Goal: Information Seeking & Learning: Learn about a topic

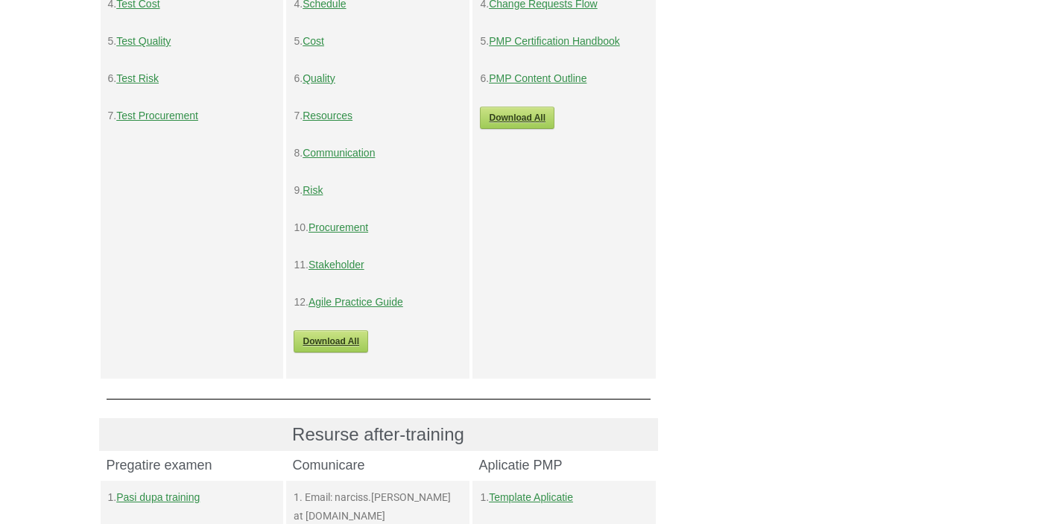
scroll to position [255, 0]
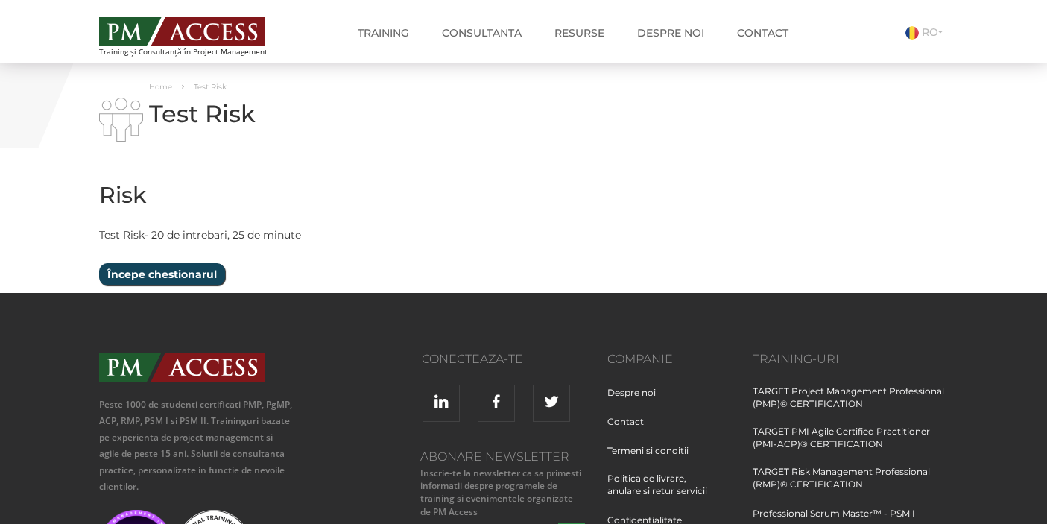
click at [155, 278] on input "Începe chestionarul" at bounding box center [162, 274] width 126 height 22
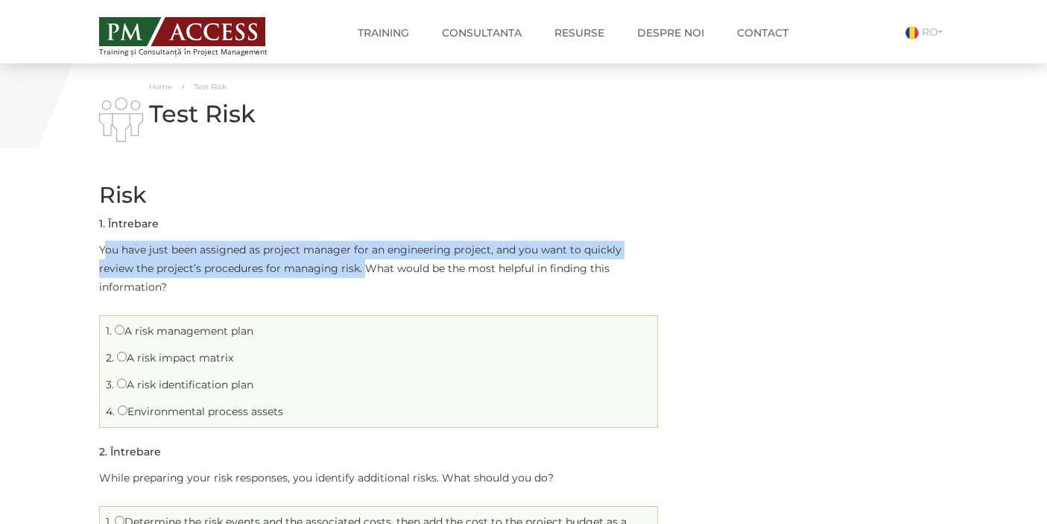
drag, startPoint x: 103, startPoint y: 250, endPoint x: 325, endPoint y: 274, distance: 223.3
click at [325, 274] on p "You have just been assigned as project manager for an engineering project, and …" at bounding box center [378, 269] width 559 height 56
click at [244, 266] on p "You have just been assigned as project manager for an engineering project, and …" at bounding box center [378, 269] width 559 height 56
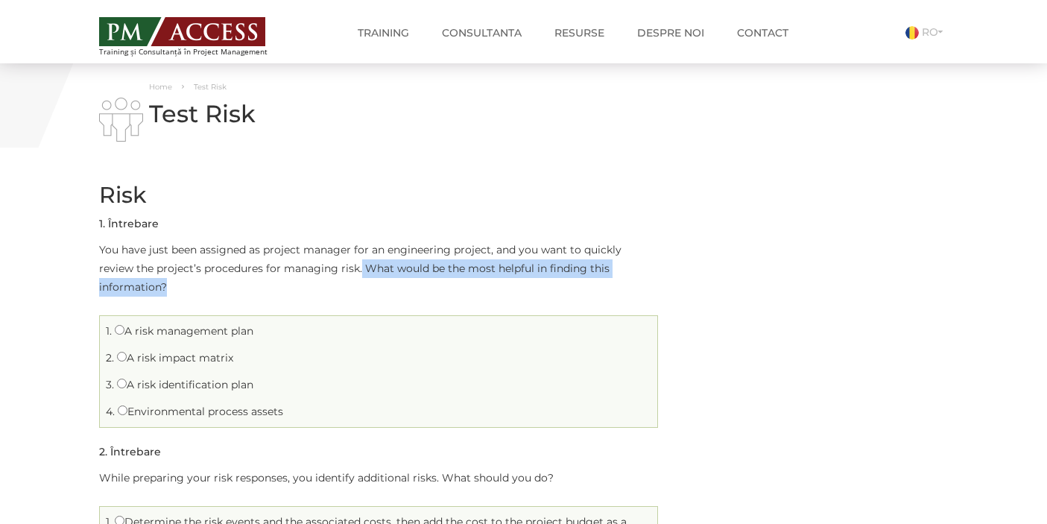
drag, startPoint x: 324, startPoint y: 269, endPoint x: 660, endPoint y: 271, distance: 336.2
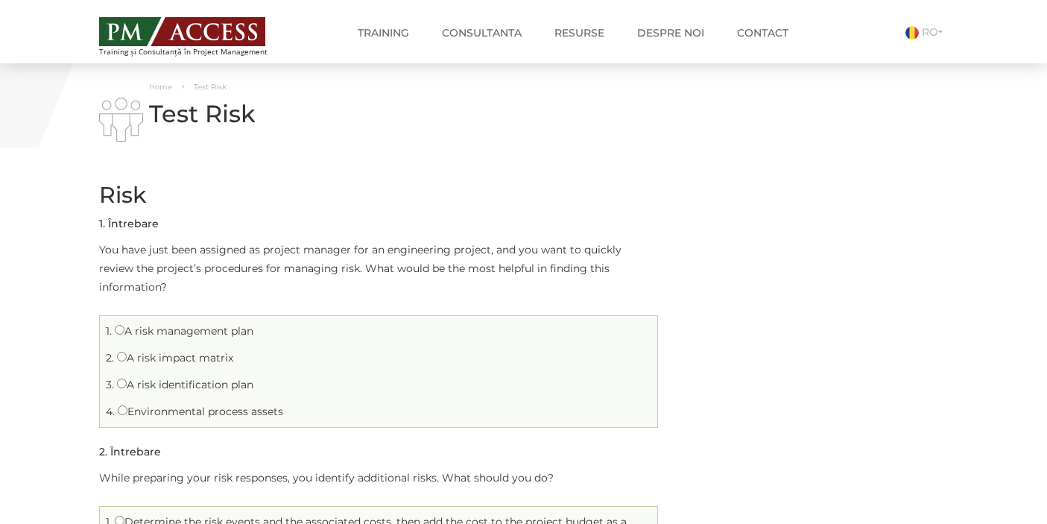
click at [125, 324] on label "A risk management plan" at bounding box center [184, 330] width 139 height 13
click at [124, 325] on input "A risk management plan" at bounding box center [120, 330] width 10 height 10
radio input "true"
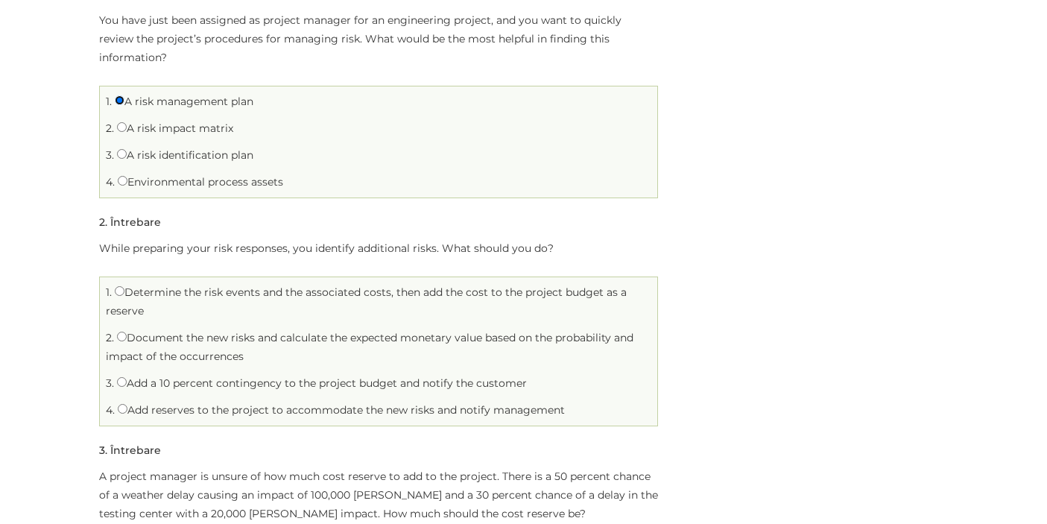
scroll to position [230, 0]
click at [133, 330] on label "Document the new risks and calculate the expected monetary value based on the p…" at bounding box center [370, 346] width 528 height 32
click at [127, 331] on input "Document the new risks and calculate the expected monetary value based on the p…" at bounding box center [122, 336] width 10 height 10
radio input "true"
click at [139, 330] on label "Document the new risks and calculate the expected monetary value based on the p…" at bounding box center [370, 346] width 528 height 32
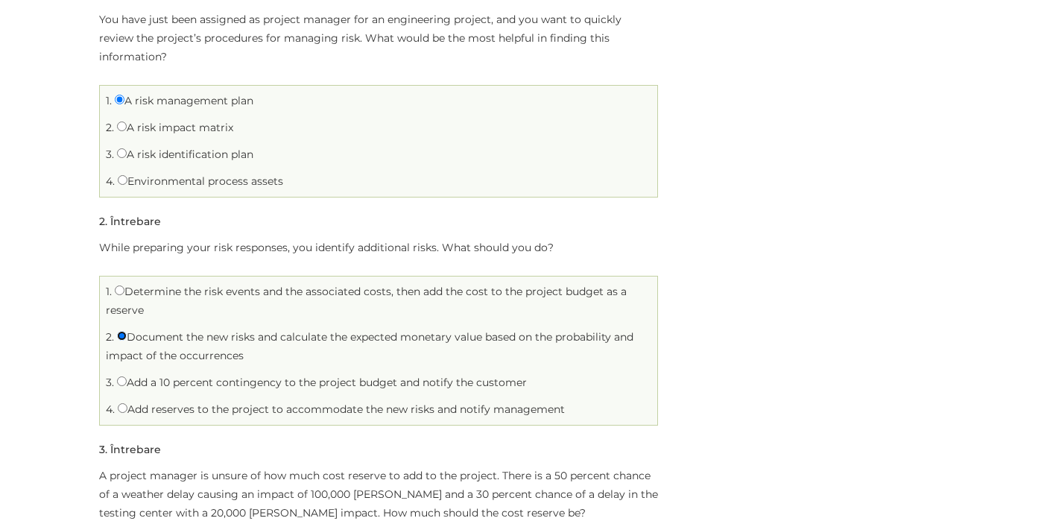
click at [127, 331] on input "Document the new risks and calculate the expected monetary value based on the p…" at bounding box center [122, 336] width 10 height 10
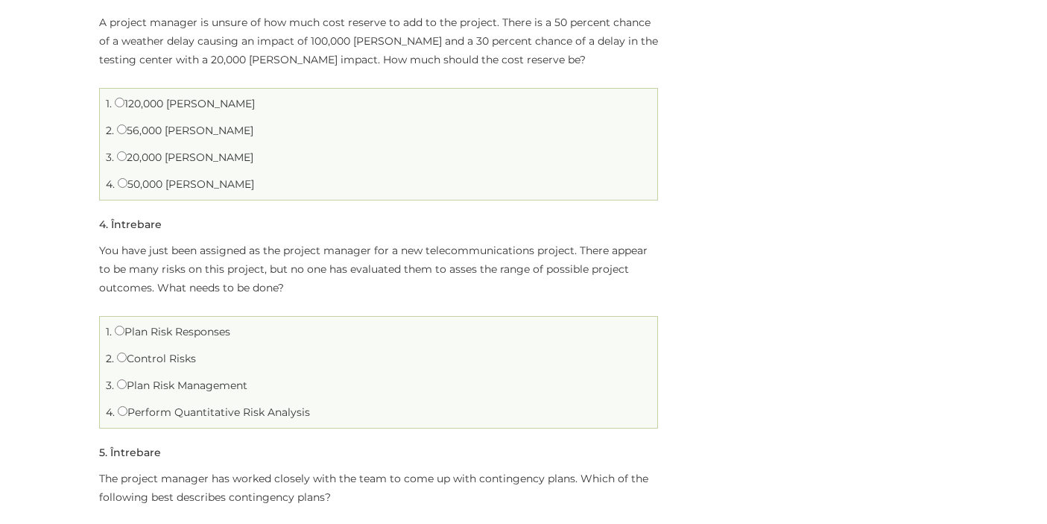
scroll to position [684, 0]
click at [123, 406] on input "Perform Quantitative Risk Analysis" at bounding box center [123, 411] width 10 height 10
radio input "true"
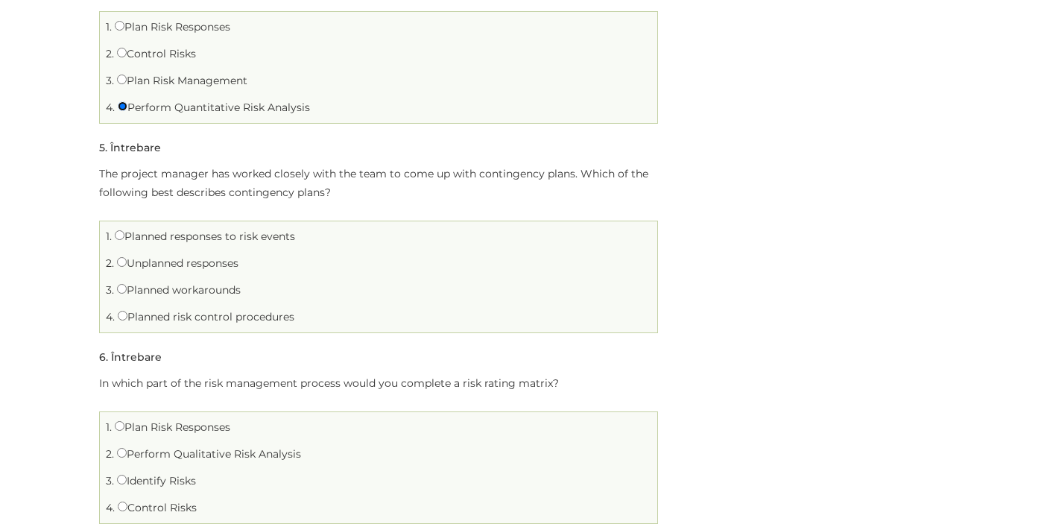
scroll to position [990, 0]
click at [118, 283] on input "Planned workarounds" at bounding box center [122, 288] width 10 height 10
radio input "true"
click at [122, 229] on input "Planned responses to risk events" at bounding box center [120, 234] width 10 height 10
radio input "true"
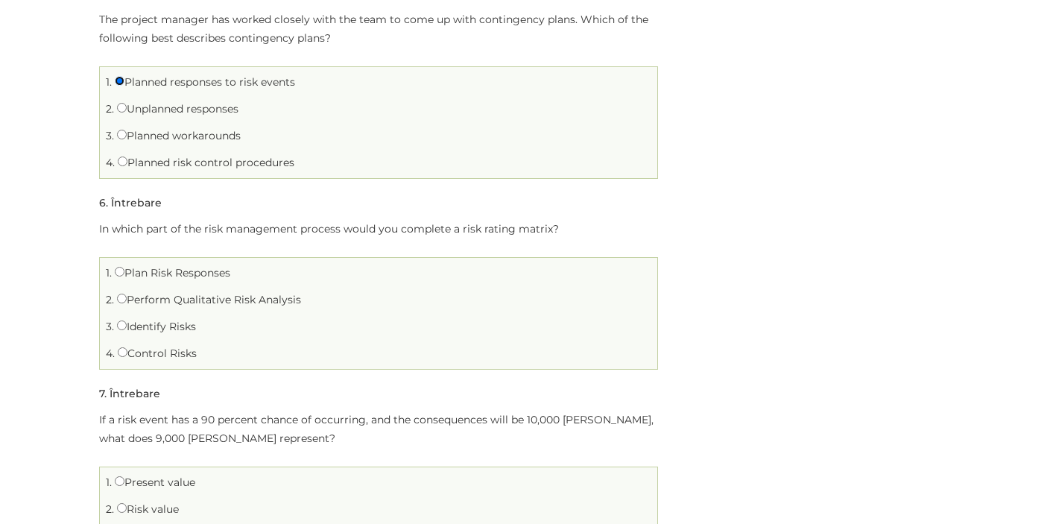
scroll to position [1144, 0]
click at [115, 265] on label "Plan Risk Responses" at bounding box center [173, 271] width 116 height 13
click at [115, 266] on input "Plan Risk Responses" at bounding box center [120, 271] width 10 height 10
radio input "true"
click at [122, 293] on input "Perform Qualitative Risk Analysis" at bounding box center [122, 298] width 10 height 10
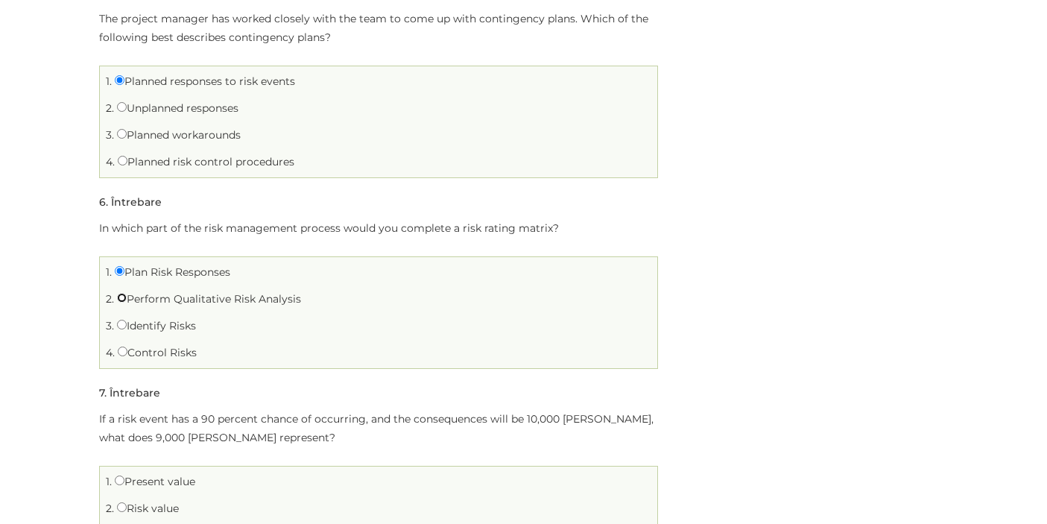
radio input "true"
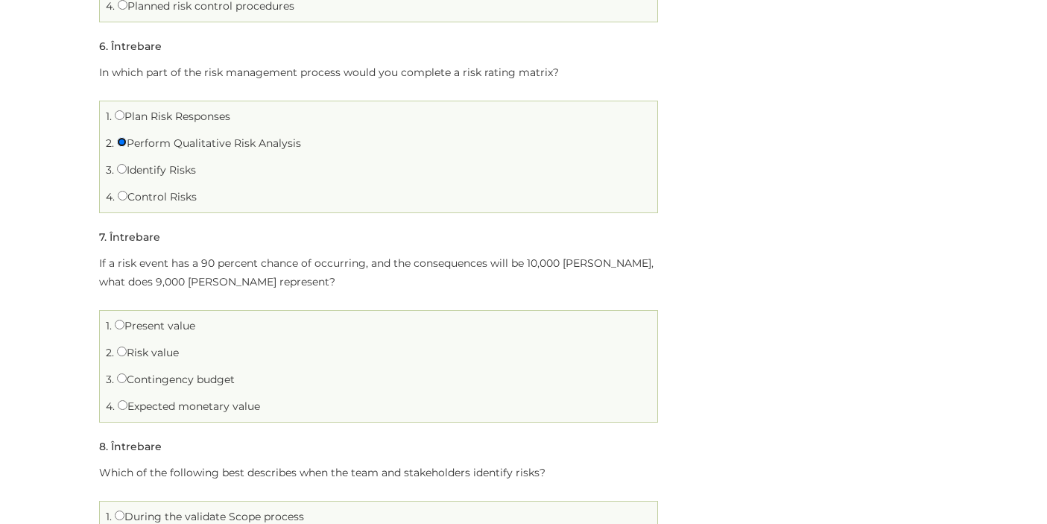
scroll to position [1361, 0]
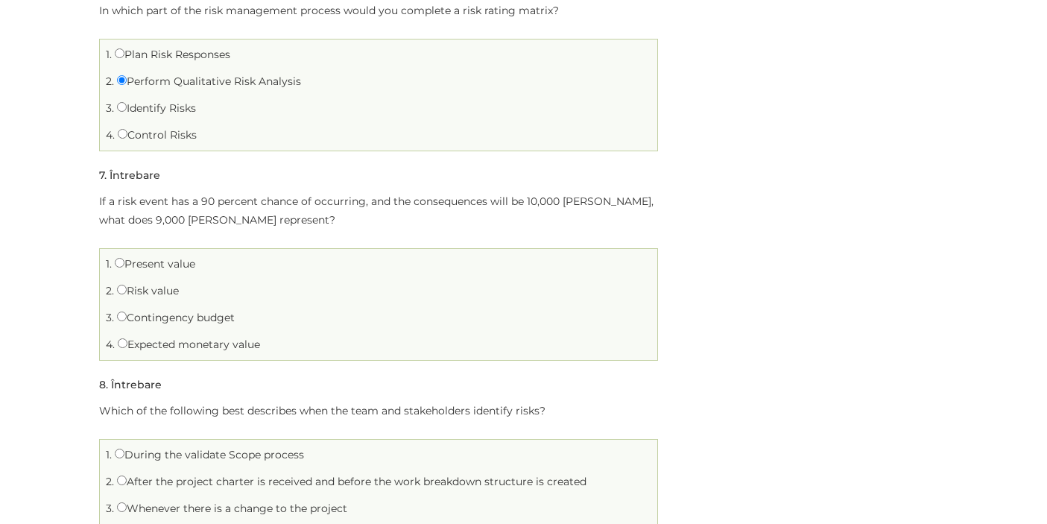
click at [157, 338] on label "Expected monetary value" at bounding box center [189, 344] width 142 height 13
click at [127, 338] on input "Expected monetary value" at bounding box center [123, 343] width 10 height 10
radio input "true"
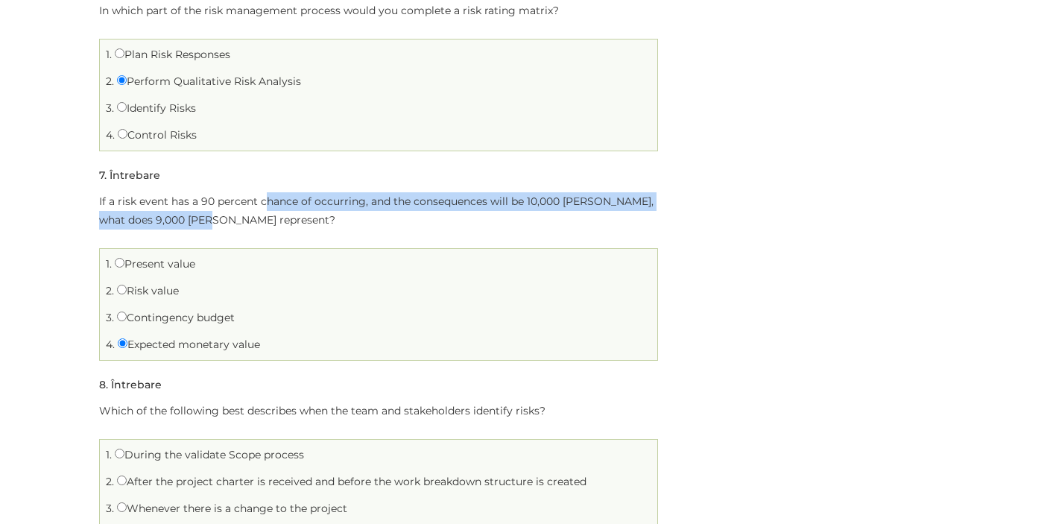
drag, startPoint x: 264, startPoint y: 182, endPoint x: 321, endPoint y: 192, distance: 58.3
click at [321, 192] on p "If a risk event has a 90 percent chance of occurring, and the consequences will…" at bounding box center [378, 210] width 559 height 37
click at [360, 198] on p "If a risk event has a 90 percent chance of occurring, and the consequences will…" at bounding box center [378, 210] width 559 height 37
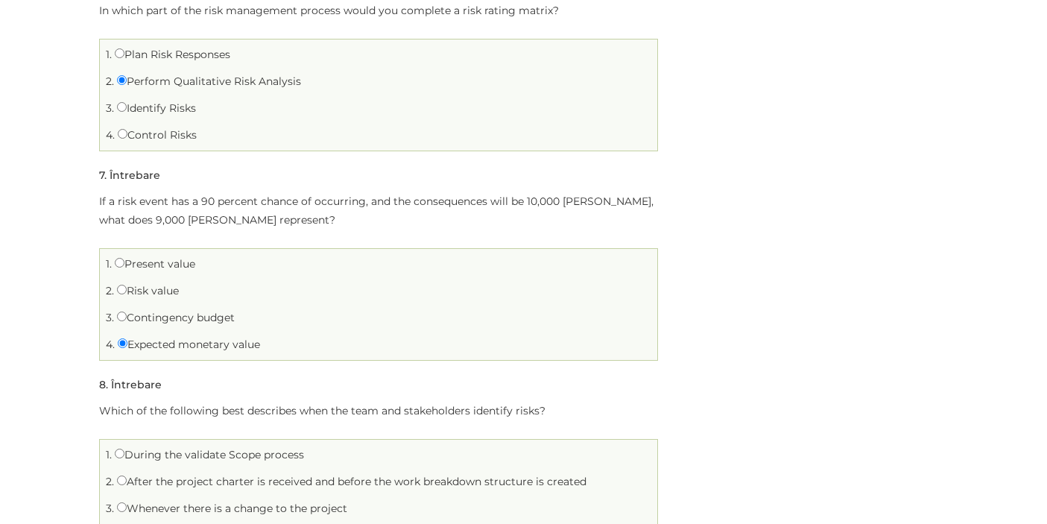
click at [163, 284] on label "Risk value" at bounding box center [148, 290] width 62 height 13
click at [127, 285] on input "Risk value" at bounding box center [122, 290] width 10 height 10
radio input "true"
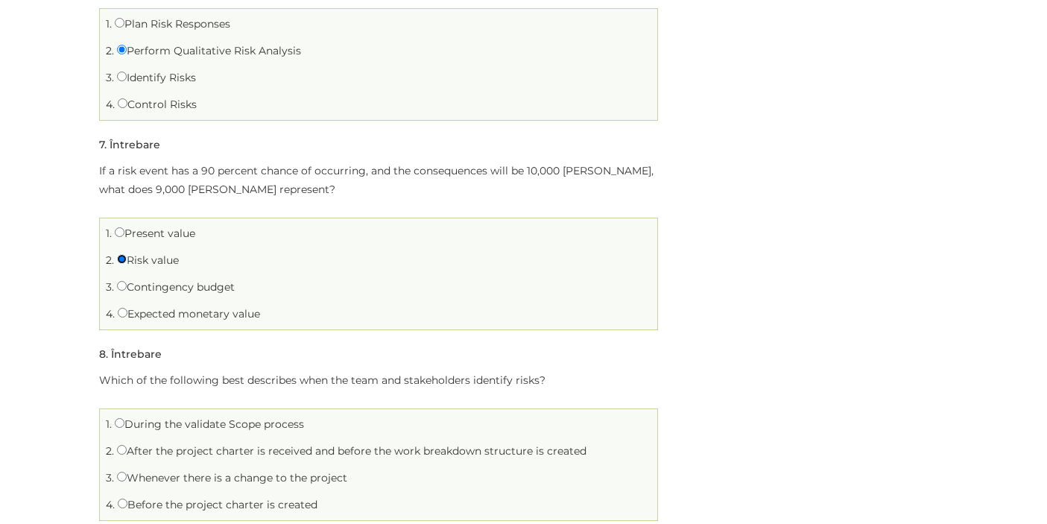
scroll to position [1401, 0]
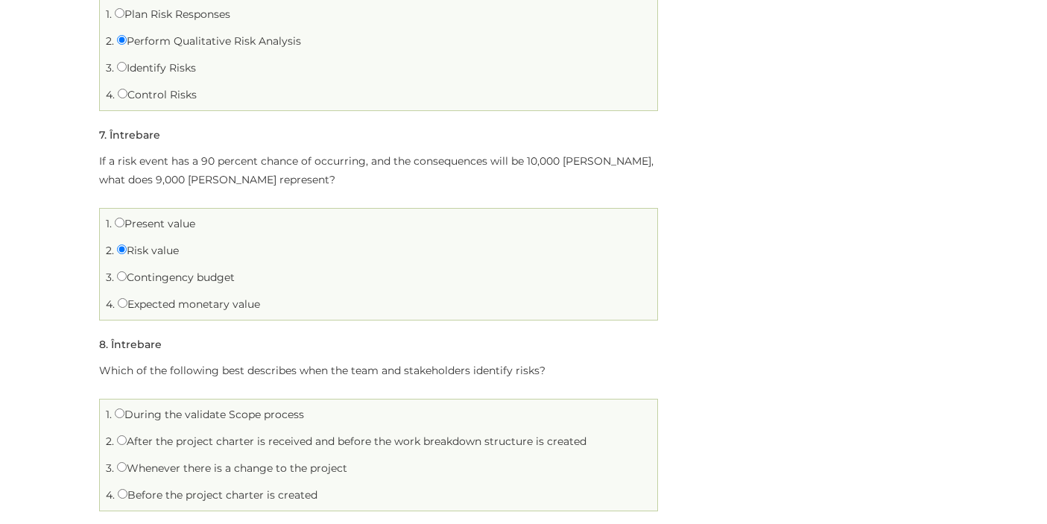
click at [166, 271] on label "Contingency budget" at bounding box center [176, 277] width 118 height 13
click at [127, 271] on input "Contingency budget" at bounding box center [122, 276] width 10 height 10
radio input "true"
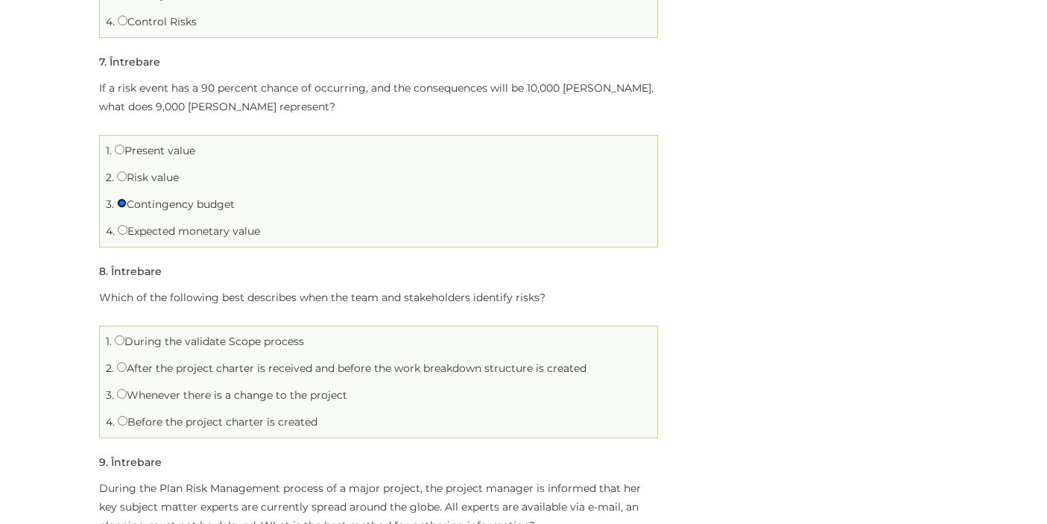
scroll to position [1537, 0]
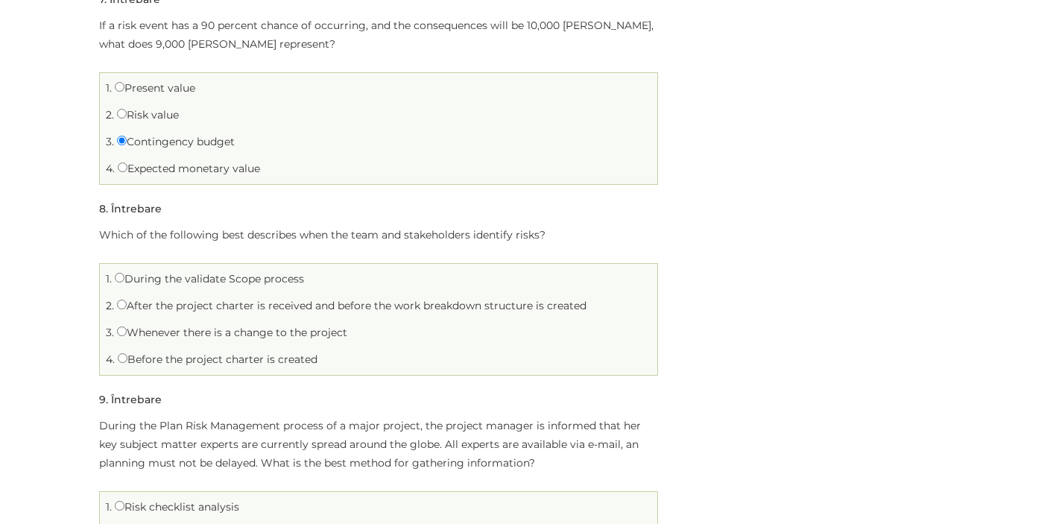
click at [134, 321] on li "3. Whenever there is a change to the project" at bounding box center [379, 332] width 550 height 23
click at [124, 327] on input "Whenever there is a change to the project" at bounding box center [122, 332] width 10 height 10
radio input "true"
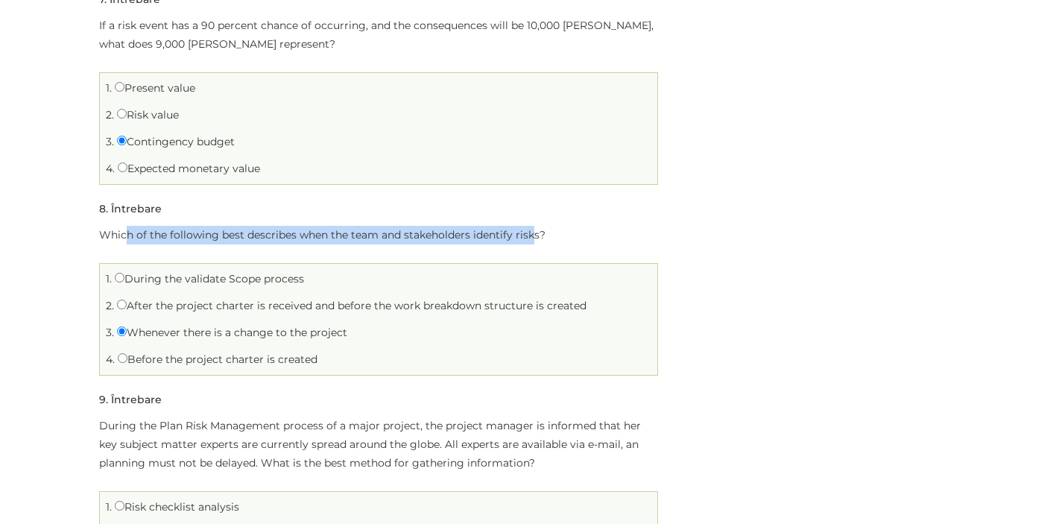
drag, startPoint x: 124, startPoint y: 214, endPoint x: 534, endPoint y: 214, distance: 410.7
click at [534, 226] on p "Which of the following best describes when the team and stakeholders identify r…" at bounding box center [378, 235] width 559 height 19
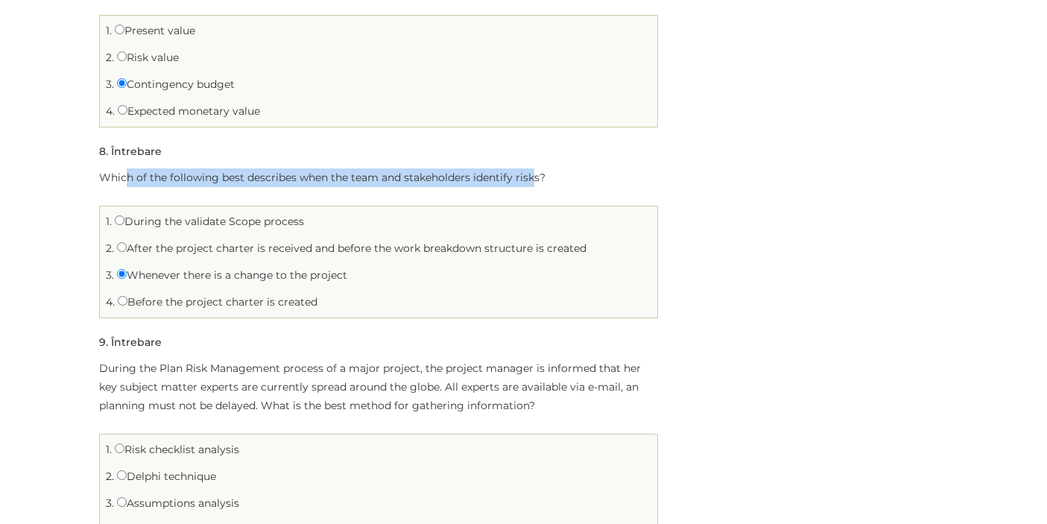
scroll to position [1598, 0]
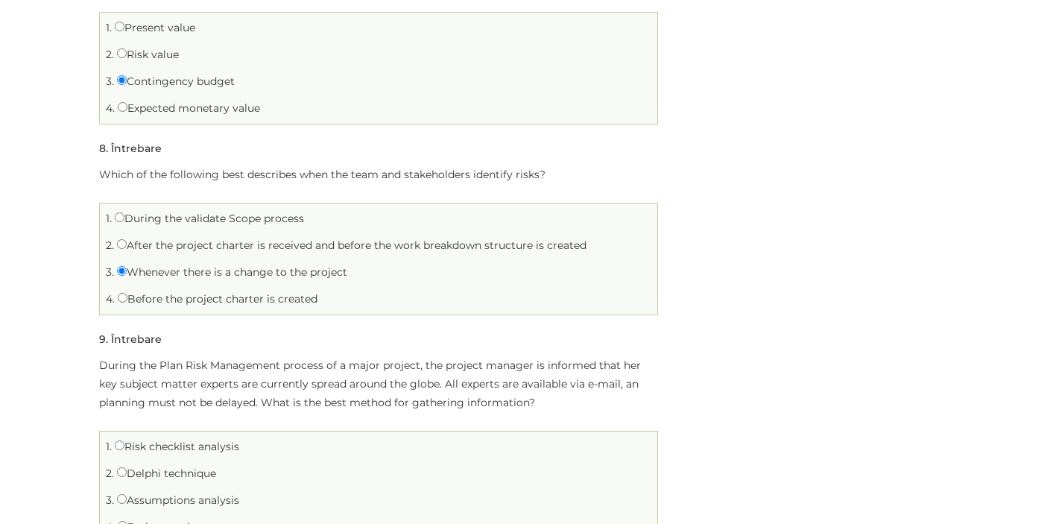
click at [221, 364] on p "During the Plan Risk Management process of a major project, the project manager…" at bounding box center [378, 384] width 559 height 56
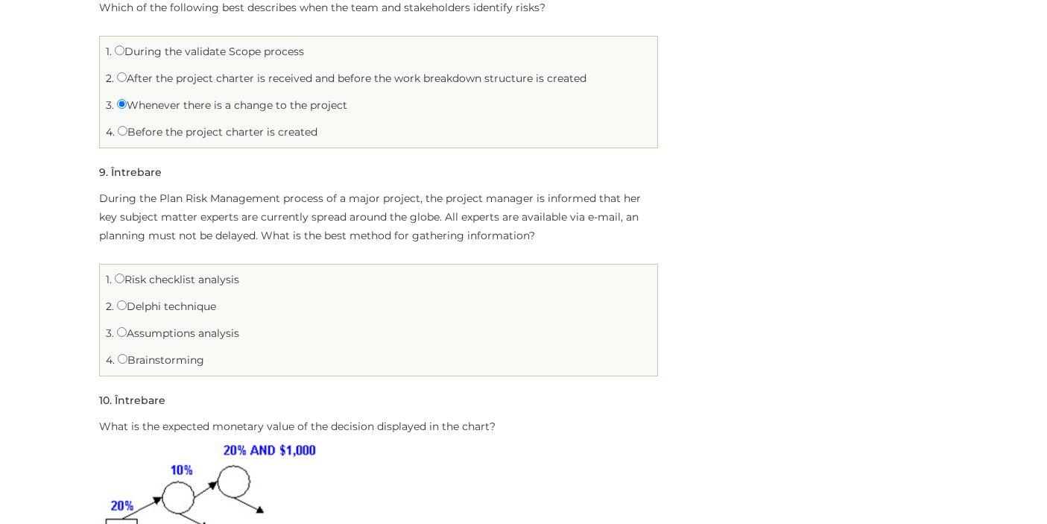
scroll to position [1770, 0]
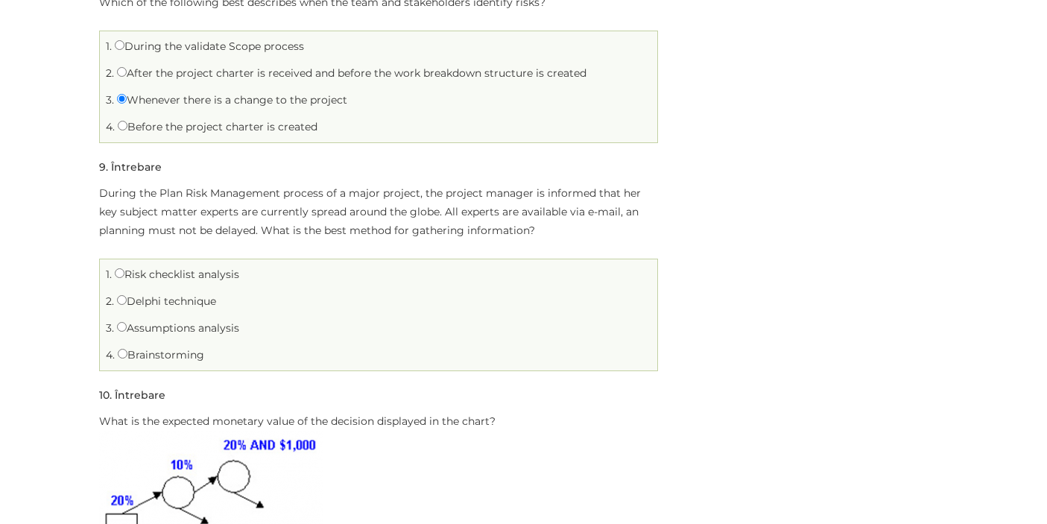
click at [175, 268] on label "Risk checklist analysis" at bounding box center [177, 274] width 124 height 13
click at [124, 268] on input "Risk checklist analysis" at bounding box center [120, 273] width 10 height 10
radio input "true"
click at [183, 294] on label "Delphi technique" at bounding box center [166, 300] width 99 height 13
click at [127, 295] on input "Delphi technique" at bounding box center [122, 300] width 10 height 10
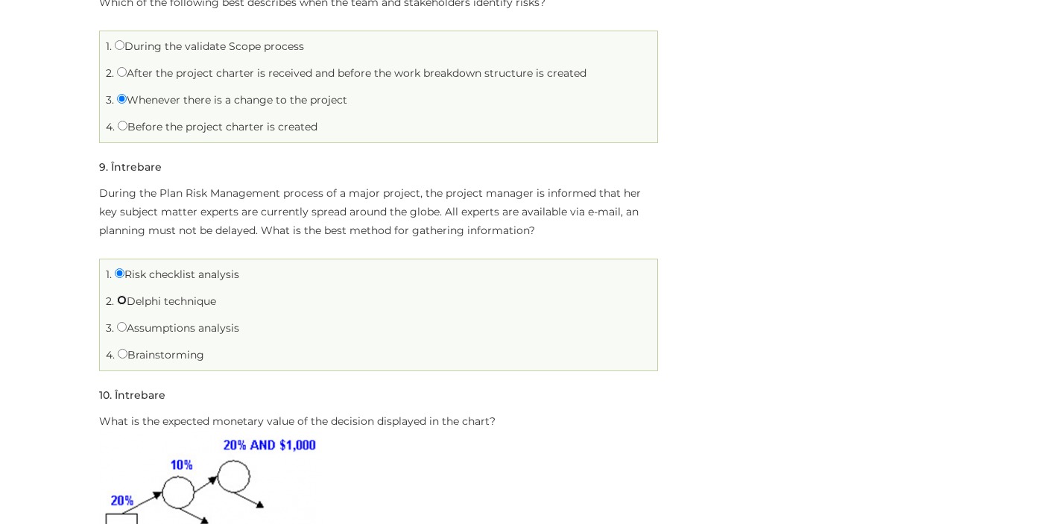
radio input "true"
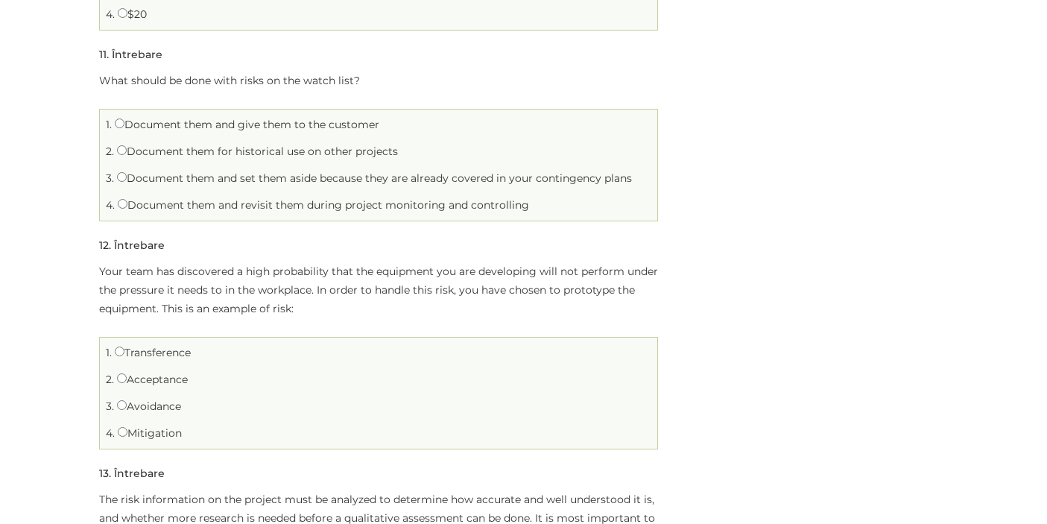
scroll to position [2426, 0]
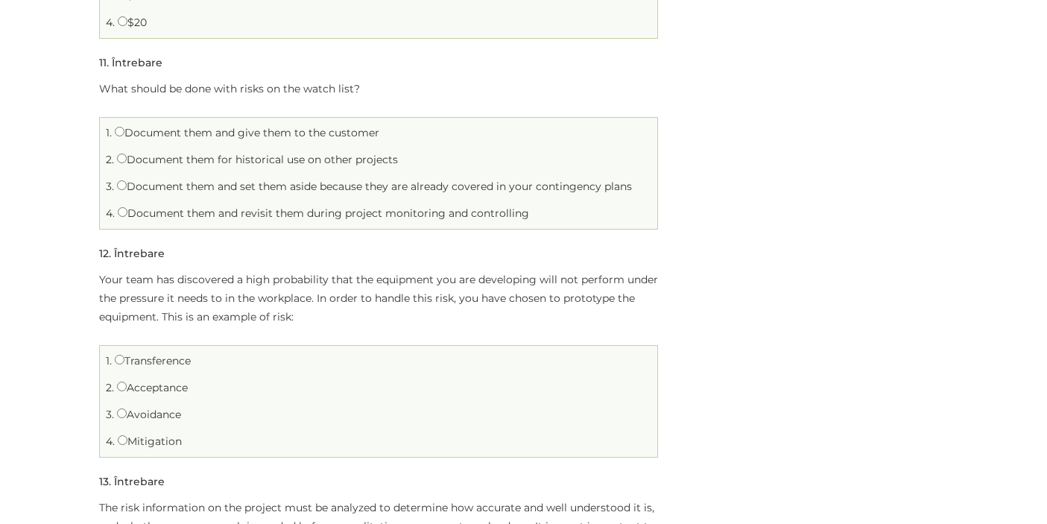
click at [309, 206] on label "Document them and revisit them during project monitoring and controlling" at bounding box center [323, 212] width 411 height 13
click at [127, 207] on input "Document them and revisit them during project monitoring and controlling" at bounding box center [123, 212] width 10 height 10
radio input "true"
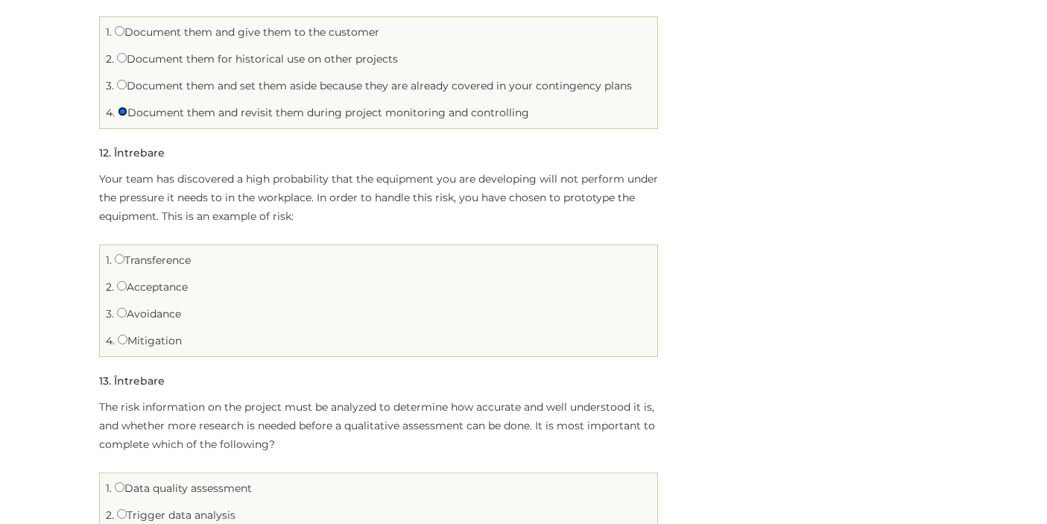
scroll to position [2530, 0]
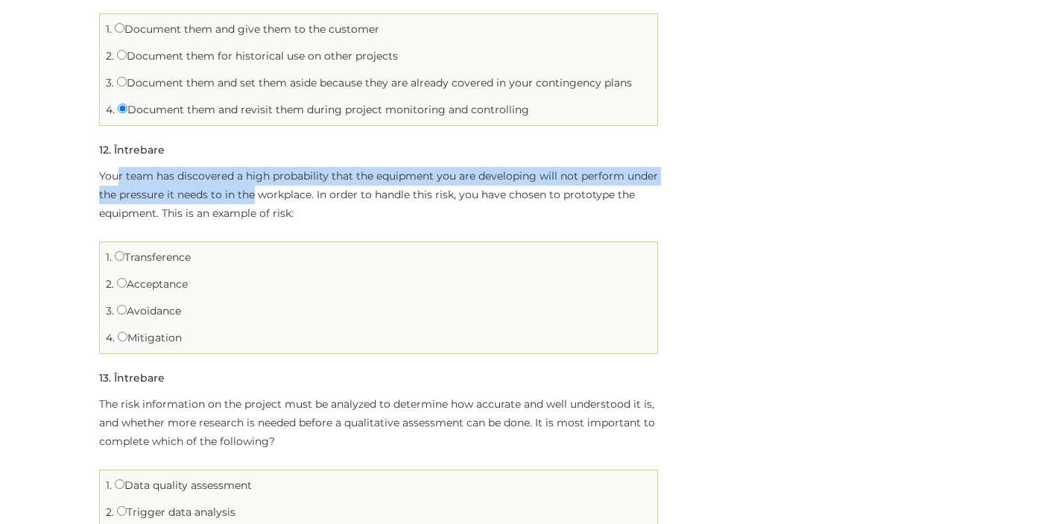
drag, startPoint x: 117, startPoint y: 160, endPoint x: 256, endPoint y: 172, distance: 139.2
click at [256, 172] on p "Your team has discovered a high probability that the equipment you are developi…" at bounding box center [378, 195] width 559 height 56
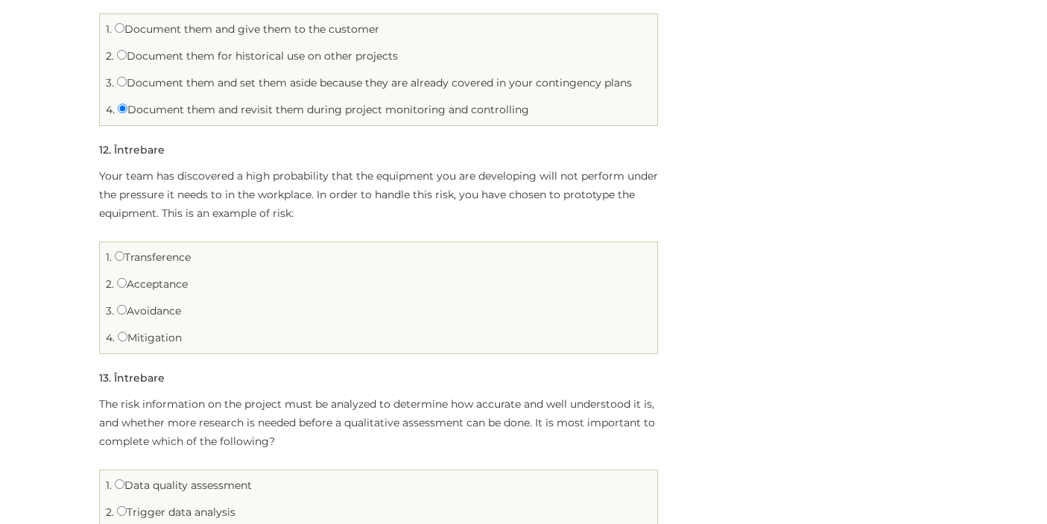
click at [158, 331] on label "Mitigation" at bounding box center [150, 337] width 64 height 13
click at [127, 332] on input "Mitigation" at bounding box center [123, 337] width 10 height 10
radio input "true"
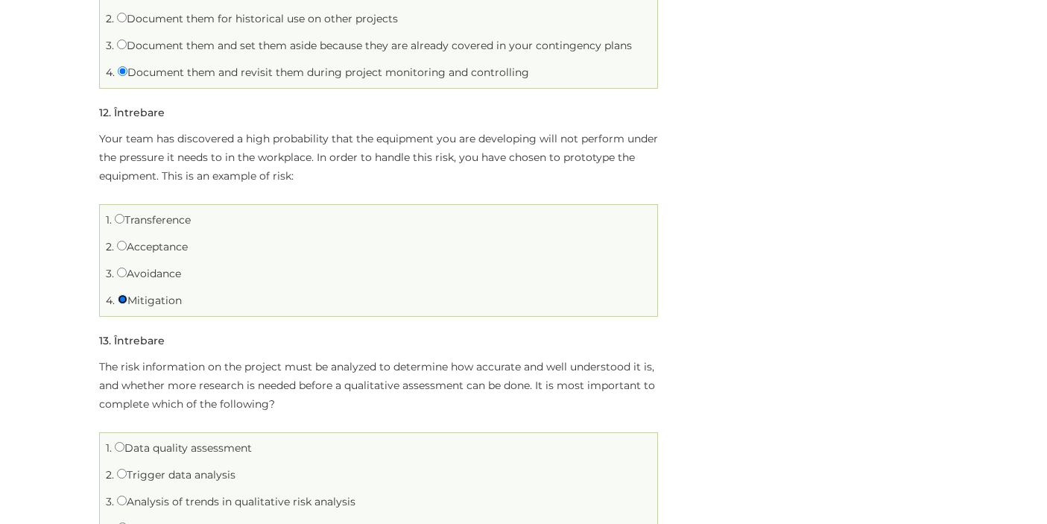
scroll to position [2568, 0]
click at [174, 212] on label "Transference" at bounding box center [153, 218] width 76 height 13
click at [124, 213] on input "Transference" at bounding box center [120, 218] width 10 height 10
radio input "true"
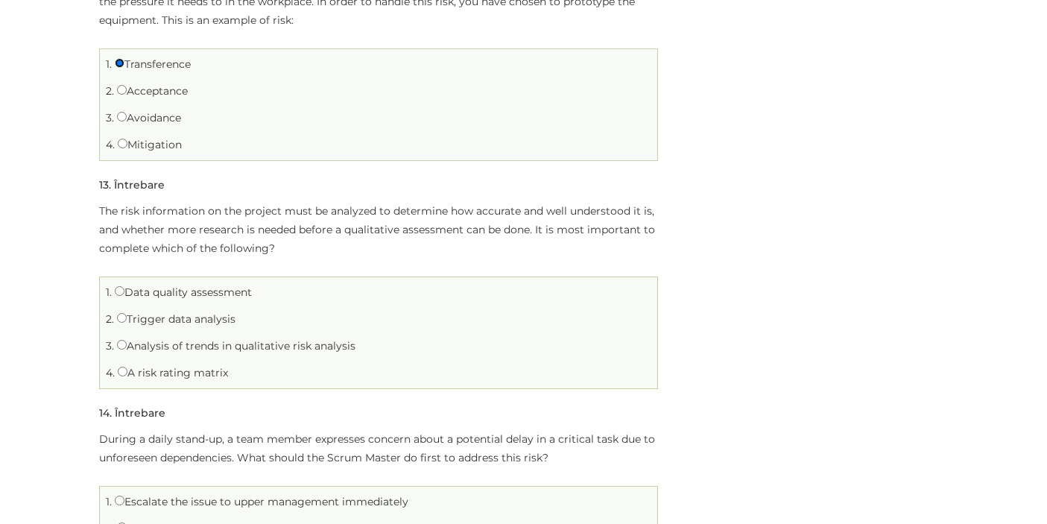
scroll to position [2726, 0]
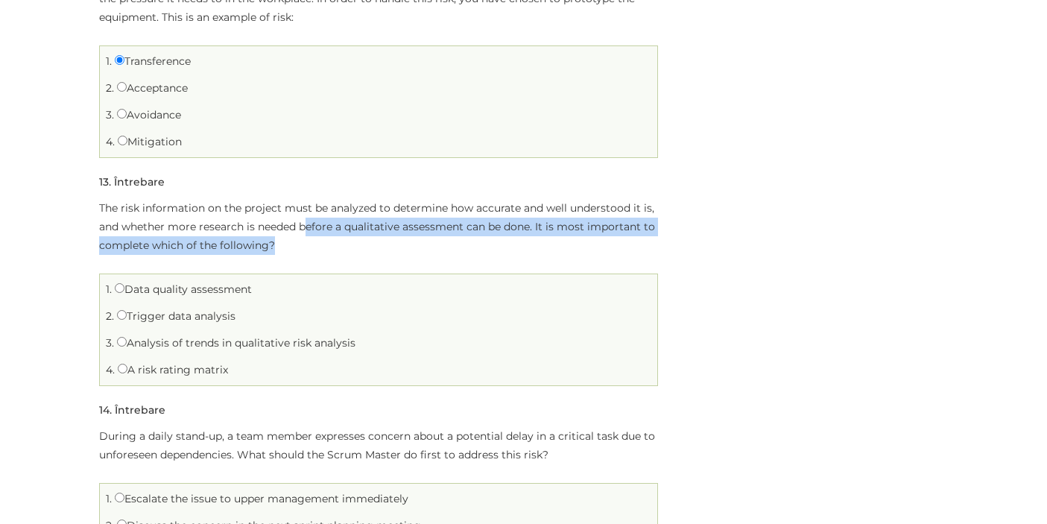
drag, startPoint x: 306, startPoint y: 209, endPoint x: 479, endPoint y: 231, distance: 175.0
click at [479, 231] on p "The risk information on the project must be analyzed to determine how accurate …" at bounding box center [378, 227] width 559 height 56
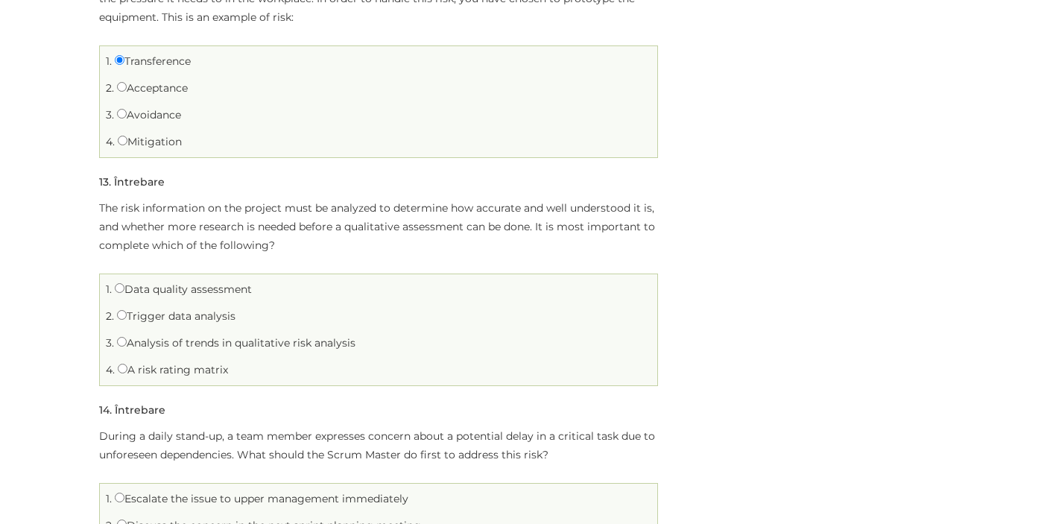
click at [185, 309] on label "Trigger data analysis" at bounding box center [176, 315] width 119 height 13
click at [127, 310] on input "Trigger data analysis" at bounding box center [122, 315] width 10 height 10
radio input "true"
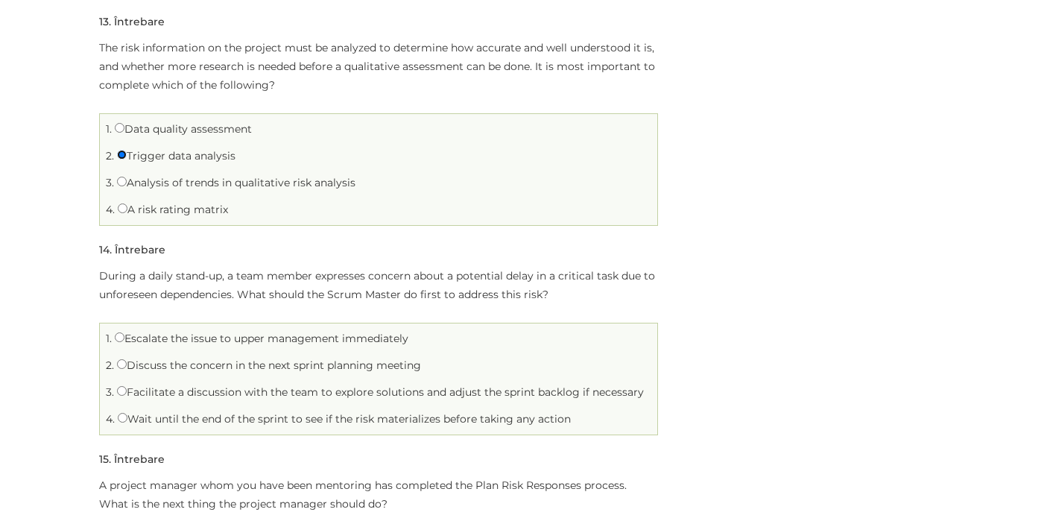
scroll to position [2889, 0]
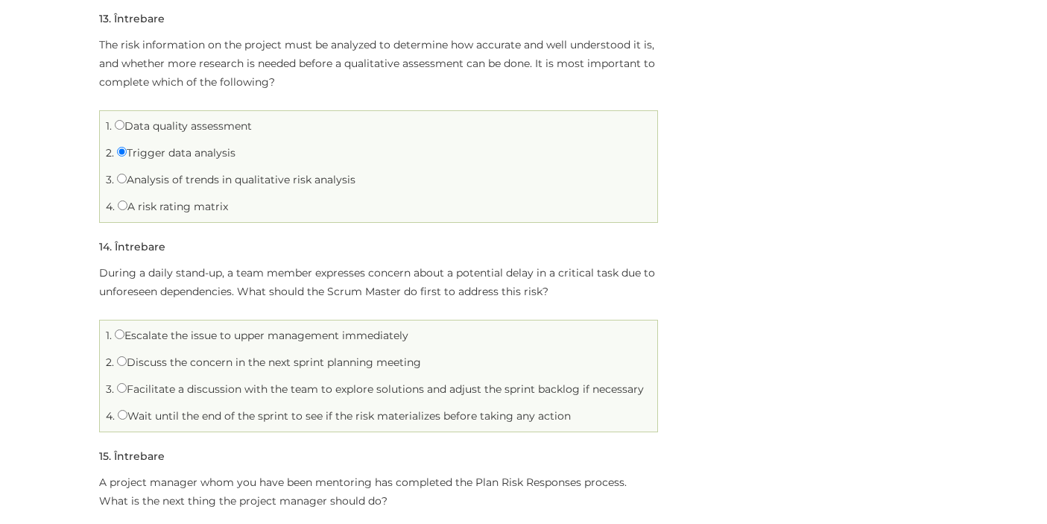
click at [120, 356] on label "Discuss the concern in the next sprint planning meeting" at bounding box center [269, 362] width 304 height 13
click at [120, 356] on input "Discuss the concern in the next sprint planning meeting" at bounding box center [122, 361] width 10 height 10
radio input "true"
click at [118, 383] on input "Facilitate a discussion with the team to explore solutions and adjust the sprin…" at bounding box center [122, 388] width 10 height 10
radio input "true"
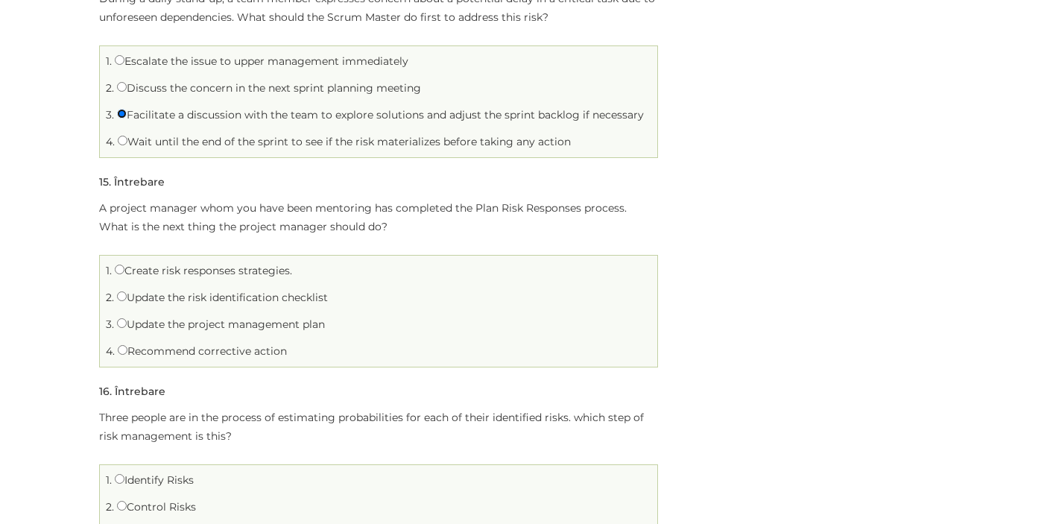
scroll to position [3164, 0]
click at [174, 317] on label "Update the project management plan" at bounding box center [221, 323] width 208 height 13
click at [127, 318] on input "Update the project management plan" at bounding box center [122, 323] width 10 height 10
radio input "true"
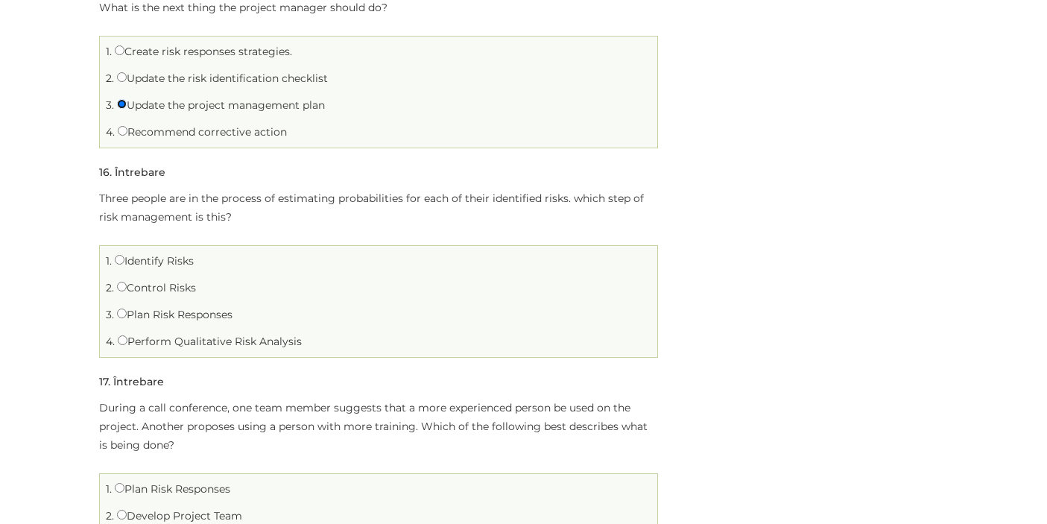
scroll to position [3384, 0]
click at [174, 334] on label "Perform Qualitative Risk Analysis" at bounding box center [210, 340] width 184 height 13
click at [127, 335] on input "Perform Qualitative Risk Analysis" at bounding box center [123, 340] width 10 height 10
radio input "true"
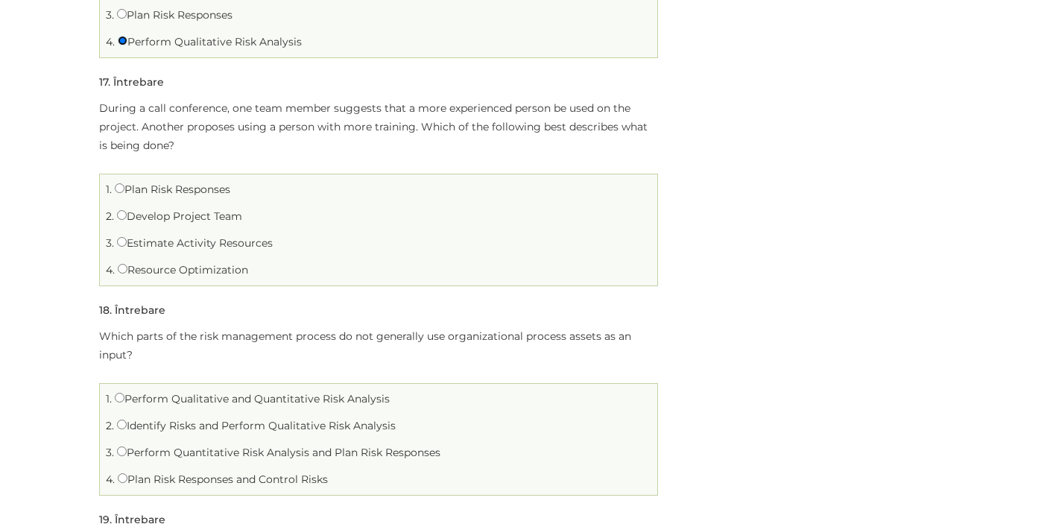
scroll to position [3686, 0]
click at [126, 261] on input "Resource Optimization" at bounding box center [123, 266] width 10 height 10
radio input "true"
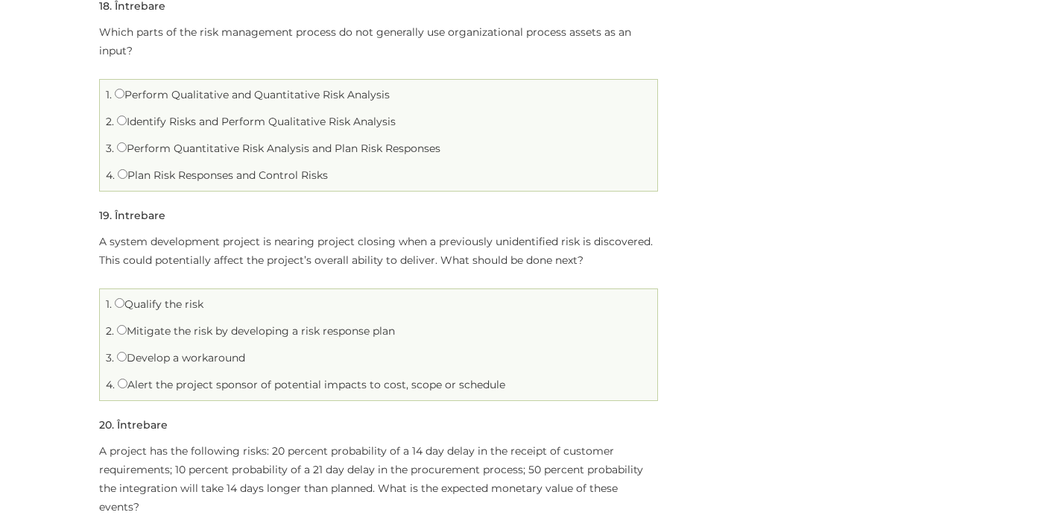
scroll to position [3984, 0]
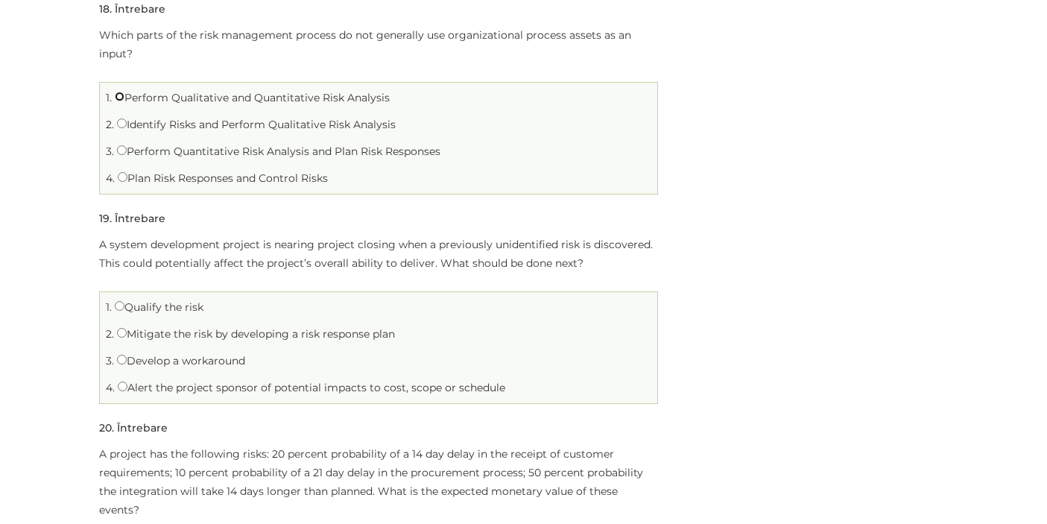
click at [117, 92] on input "Perform Qualitative and Quantitative Risk Analysis" at bounding box center [120, 97] width 10 height 10
radio input "true"
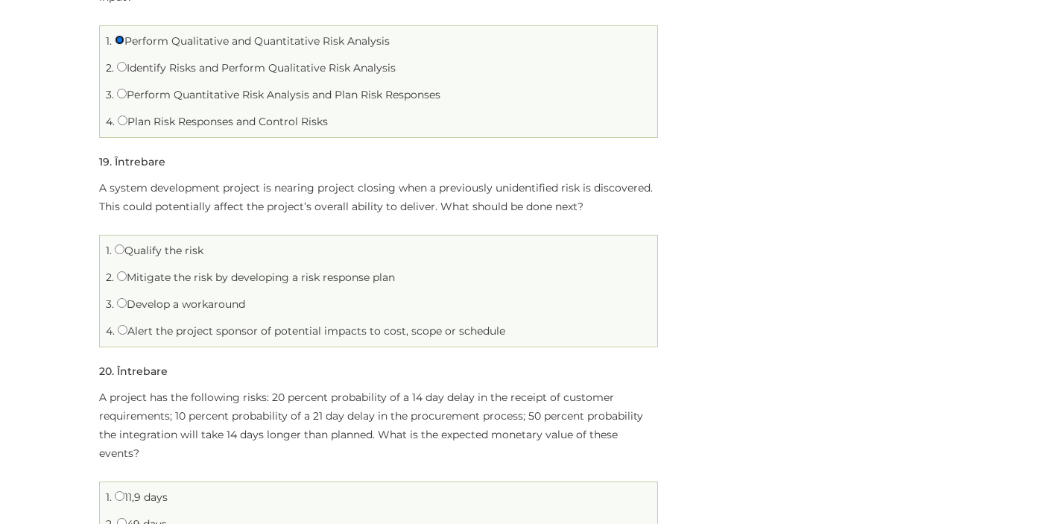
scroll to position [4043, 0]
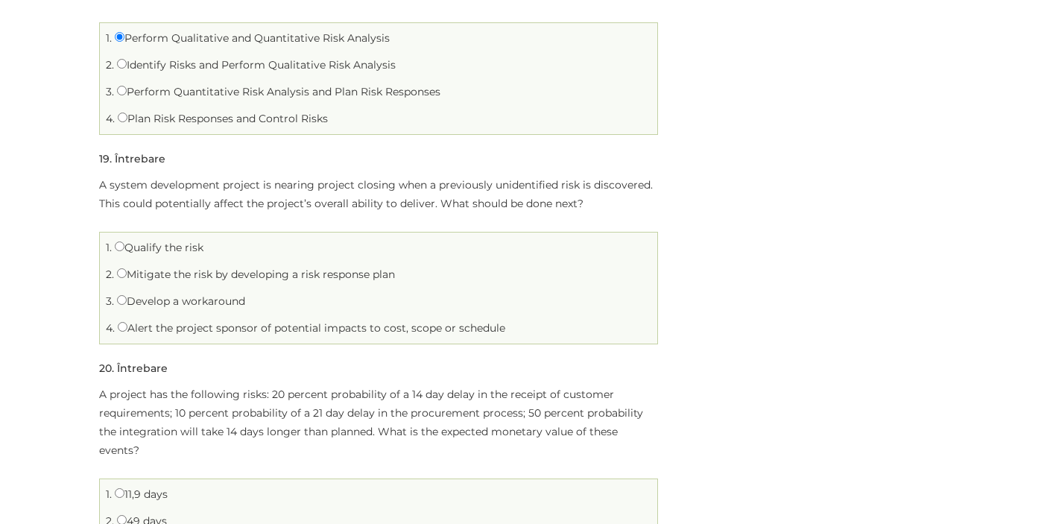
click at [163, 294] on label "Develop a workaround" at bounding box center [181, 300] width 128 height 13
click at [127, 295] on input "Develop a workaround" at bounding box center [122, 300] width 10 height 10
radio input "true"
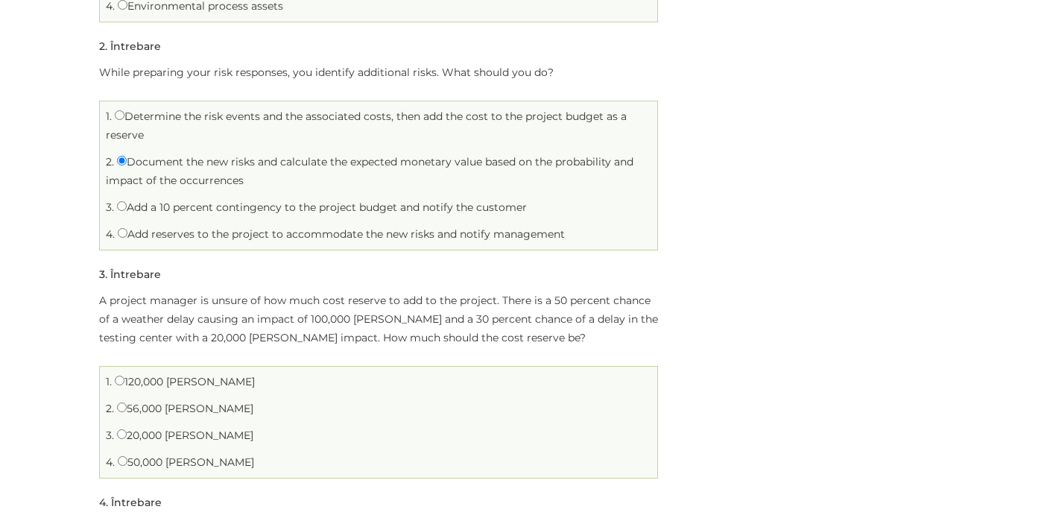
scroll to position [430, 0]
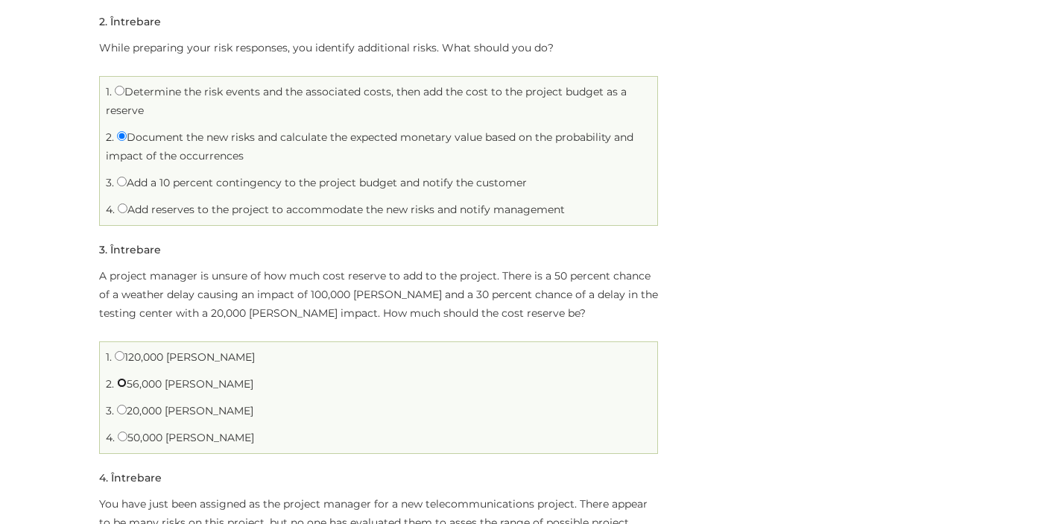
click at [124, 378] on input "56,000 RON" at bounding box center [122, 383] width 10 height 10
radio input "true"
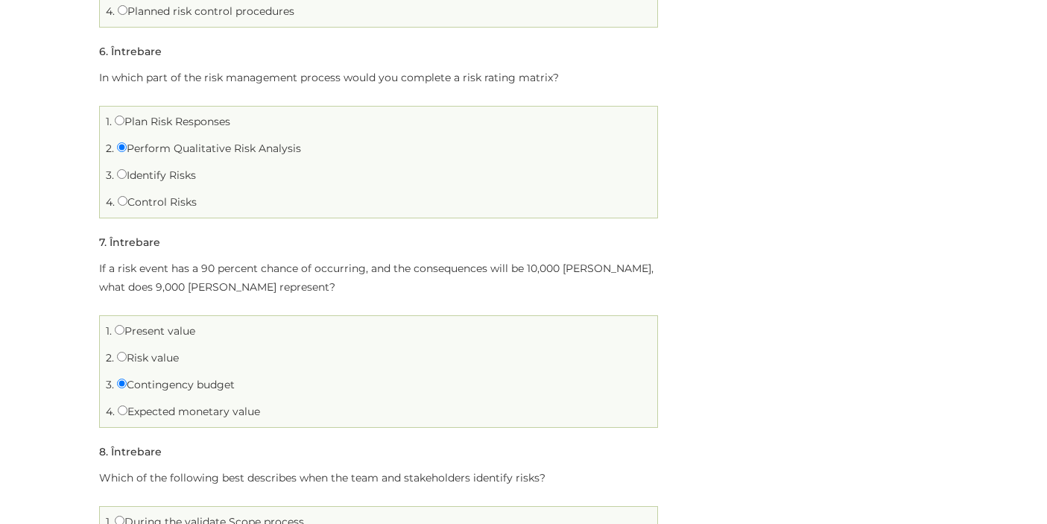
scroll to position [1333, 0]
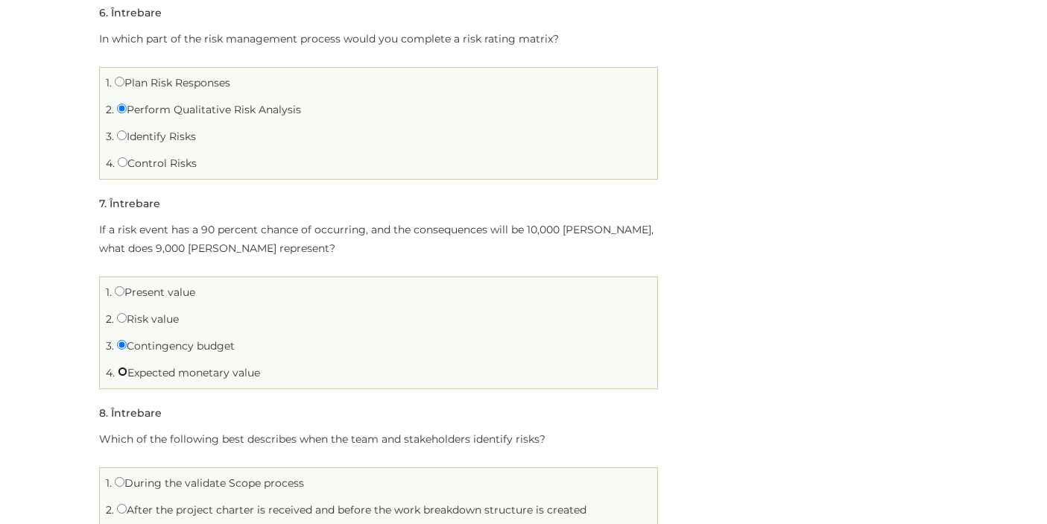
click at [124, 367] on input "Expected monetary value" at bounding box center [123, 372] width 10 height 10
radio input "true"
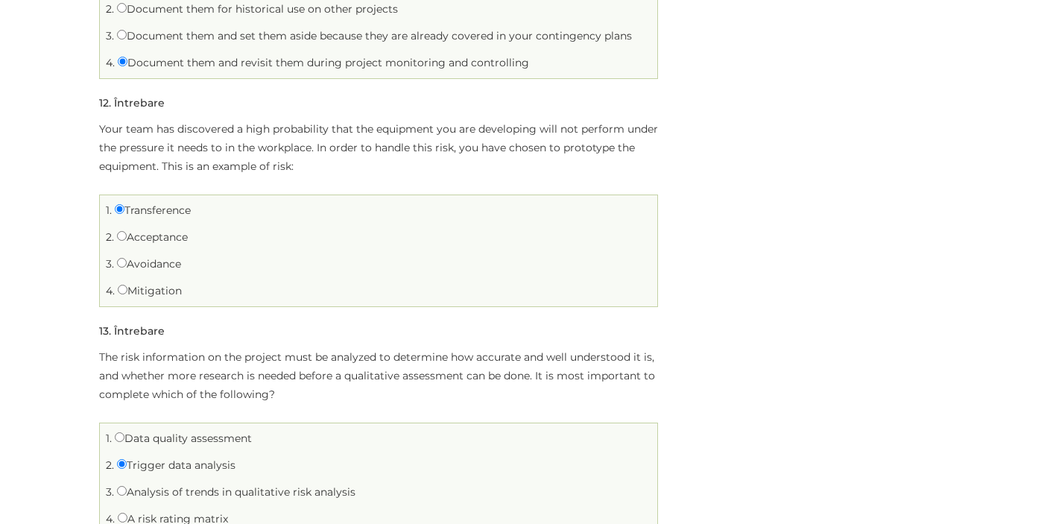
scroll to position [2560, 0]
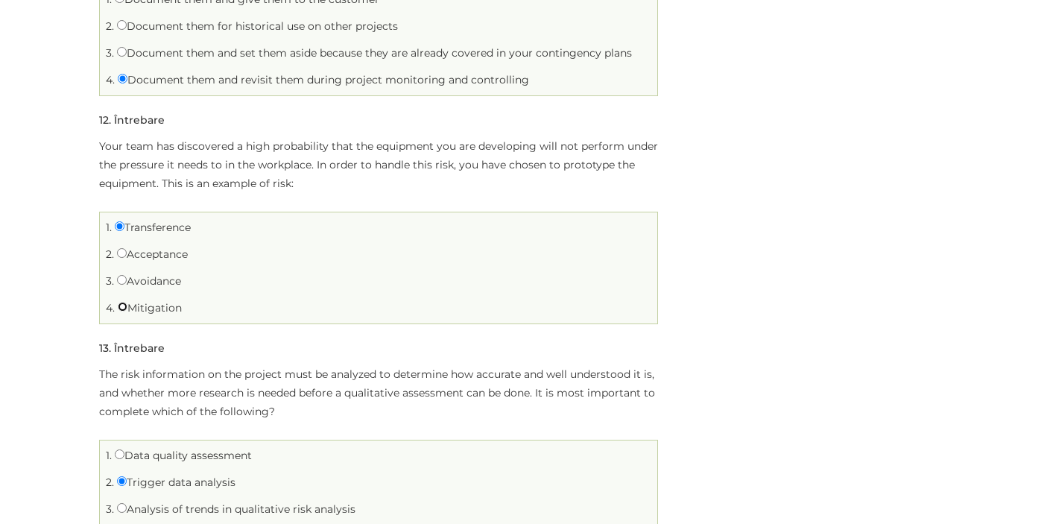
click at [122, 302] on input "Mitigation" at bounding box center [123, 307] width 10 height 10
radio input "true"
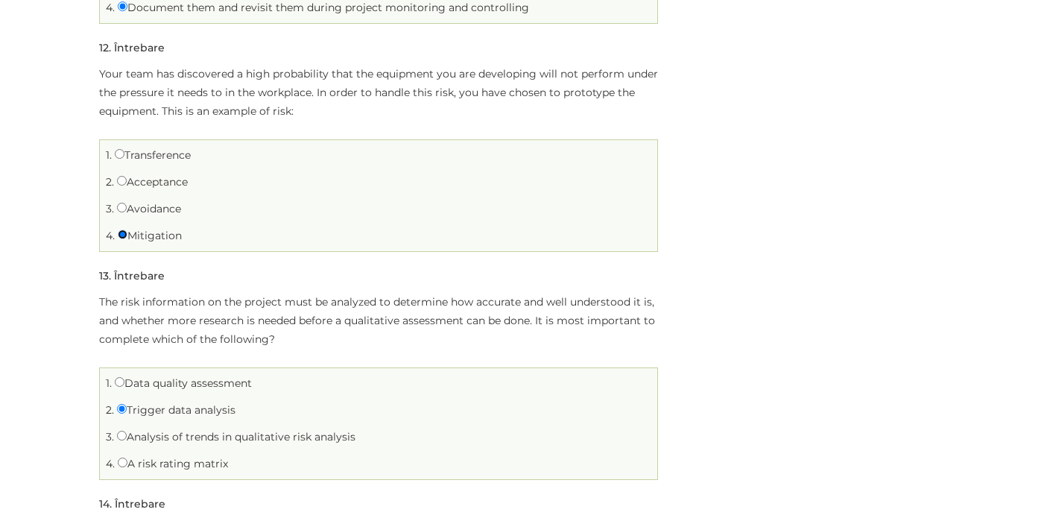
scroll to position [2631, 0]
click at [121, 378] on input "Data quality assessment" at bounding box center [120, 383] width 10 height 10
radio input "true"
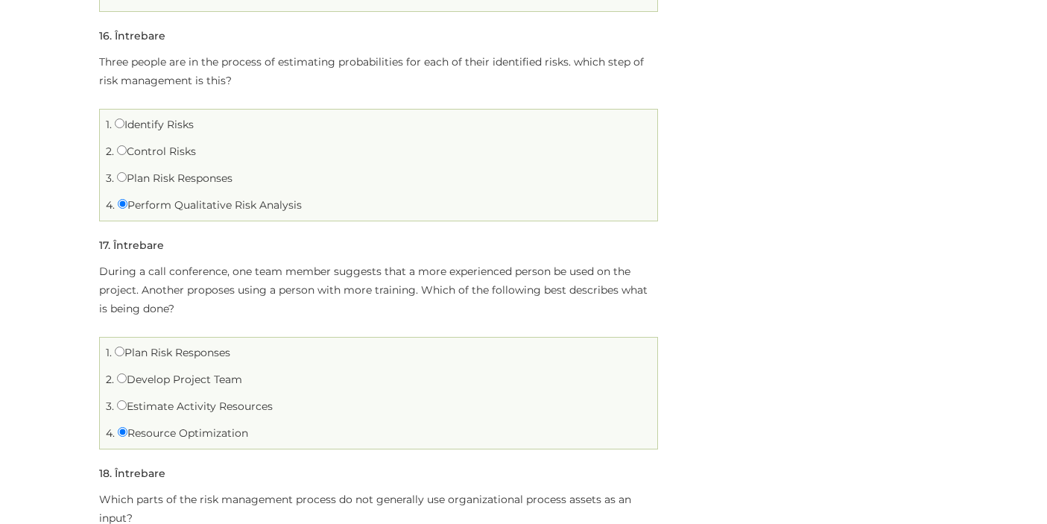
scroll to position [3510, 0]
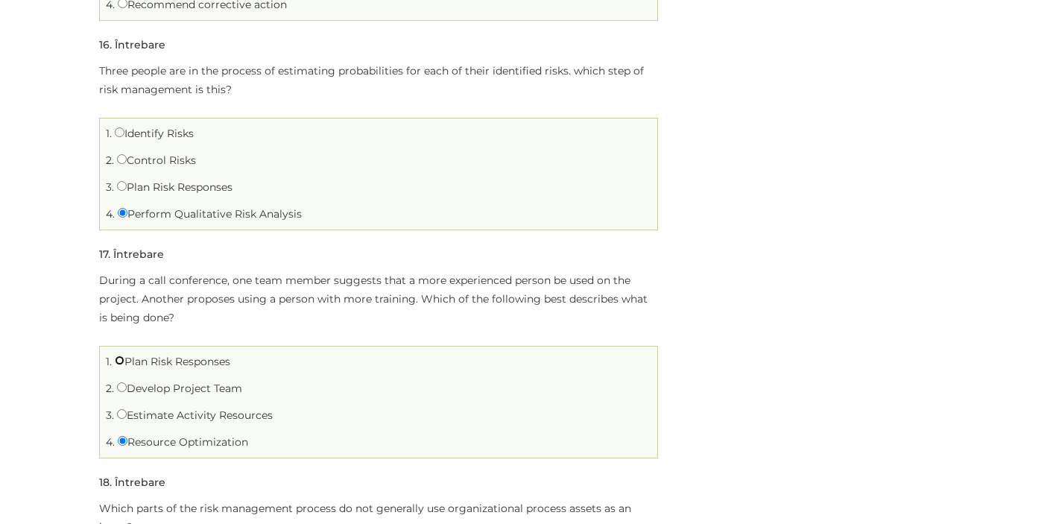
click at [119, 356] on input "Plan Risk Responses" at bounding box center [120, 361] width 10 height 10
radio input "true"
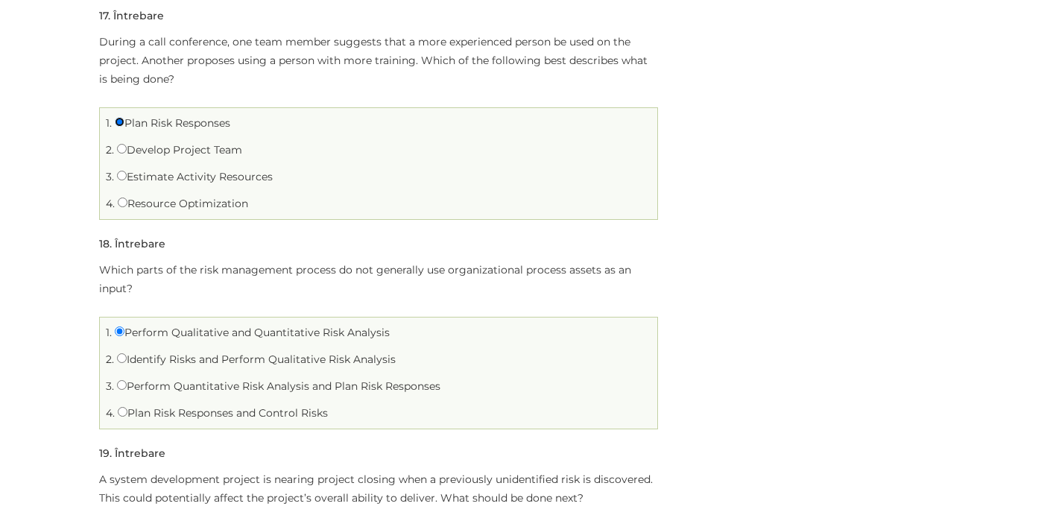
scroll to position [3756, 0]
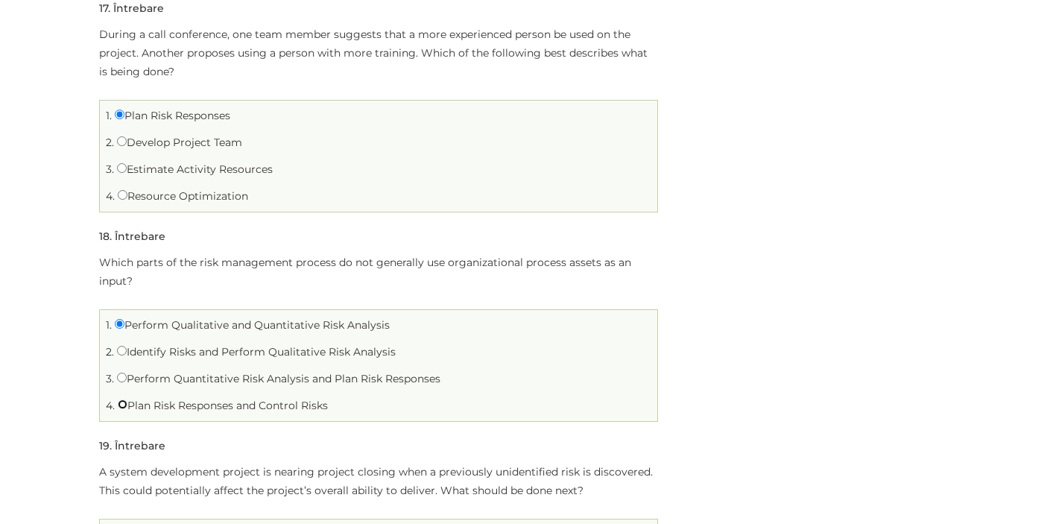
click at [118, 400] on input "Plan Risk Responses and Control Risks" at bounding box center [123, 405] width 10 height 10
radio input "true"
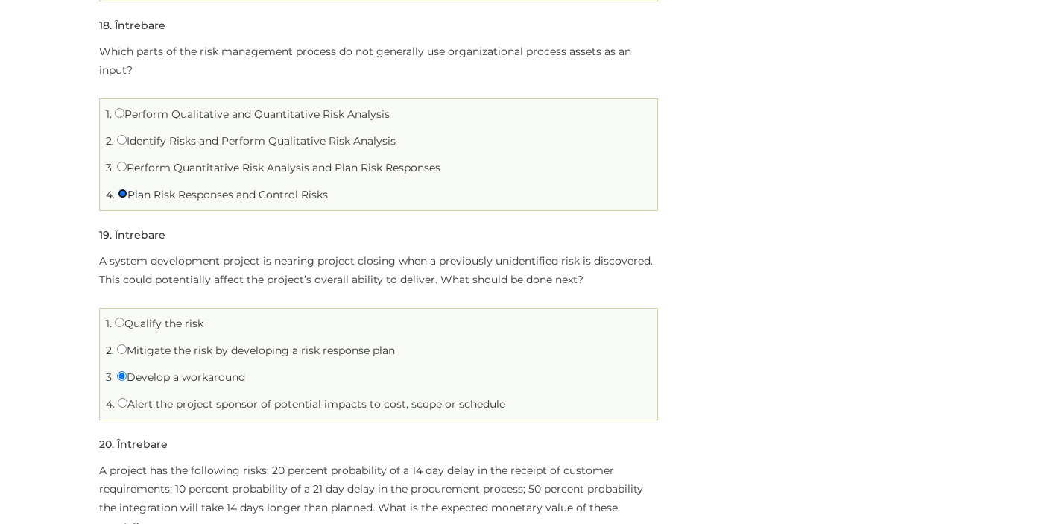
scroll to position [3969, 0]
click at [117, 316] on input "Qualify the risk" at bounding box center [120, 321] width 10 height 10
radio input "true"
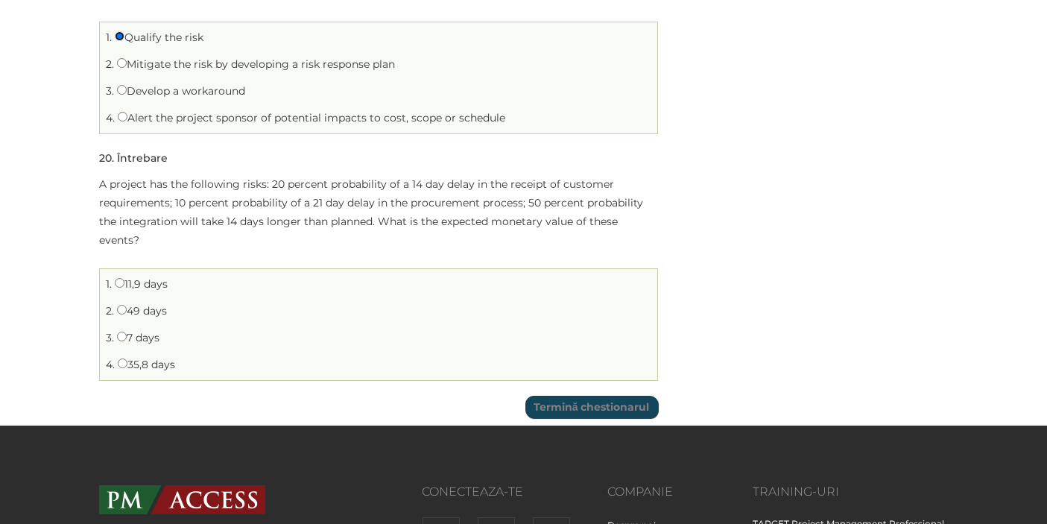
scroll to position [4230, 0]
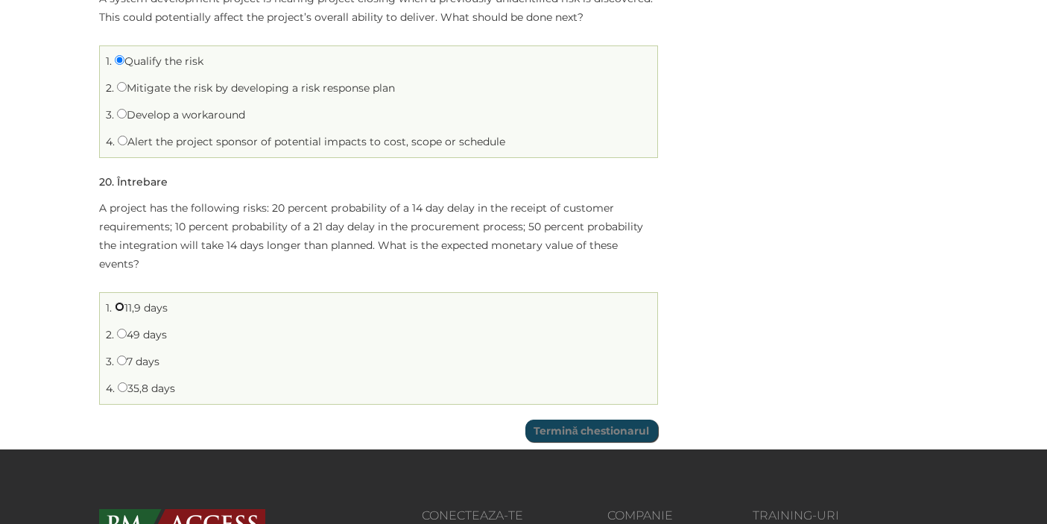
click at [122, 302] on input "11,9 days" at bounding box center [120, 307] width 10 height 10
radio input "true"
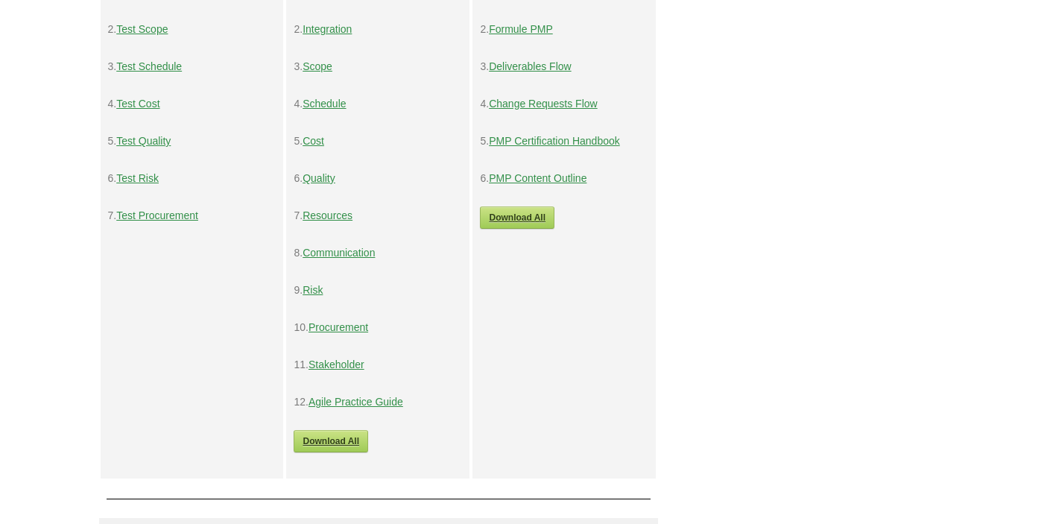
click at [321, 293] on link "Risk" at bounding box center [313, 290] width 20 height 12
